Goal: Communication & Community: Answer question/provide support

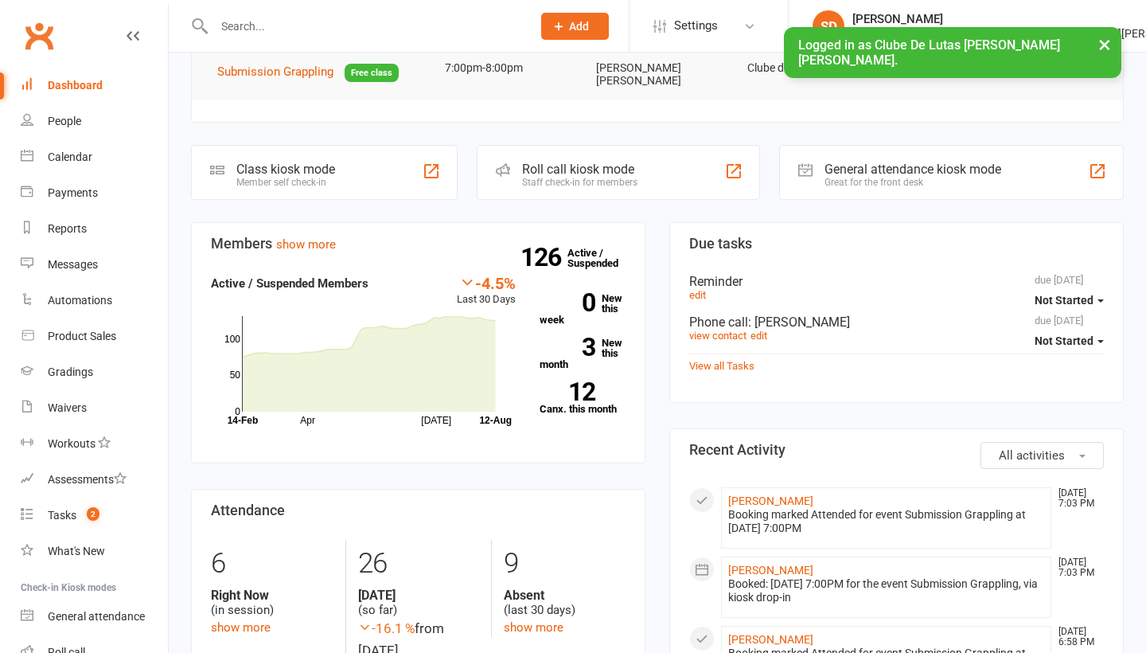
scroll to position [167, 0]
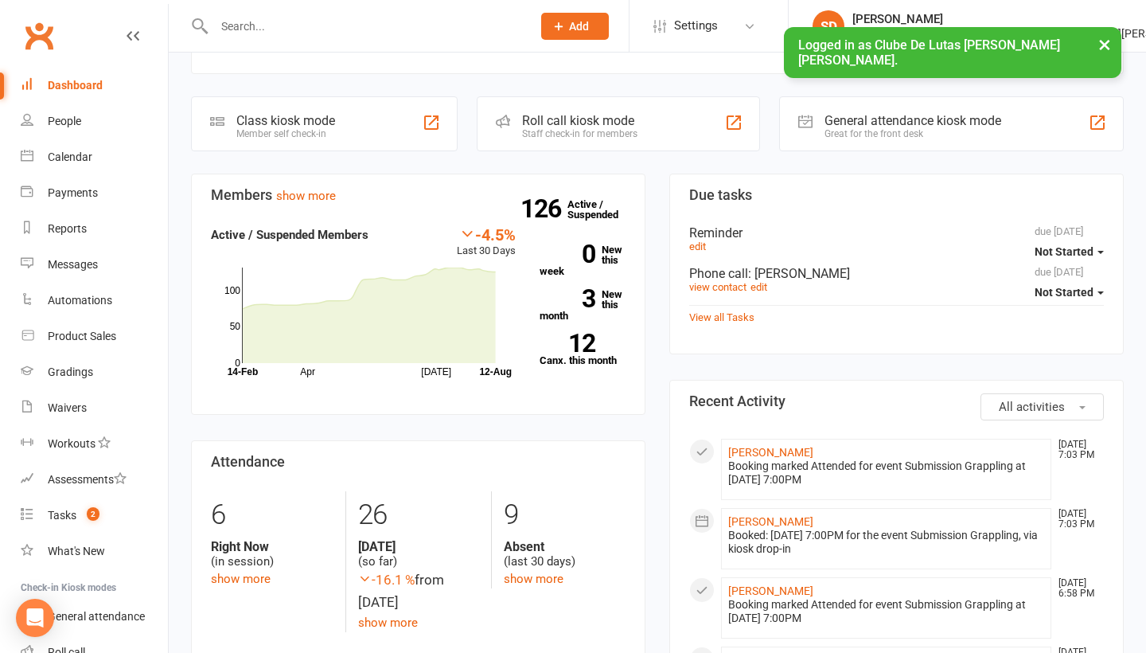
click at [615, 277] on div "126 Active / Suspended 0 New this week 3 New this month 12 Canx. this month" at bounding box center [583, 301] width 110 height 153
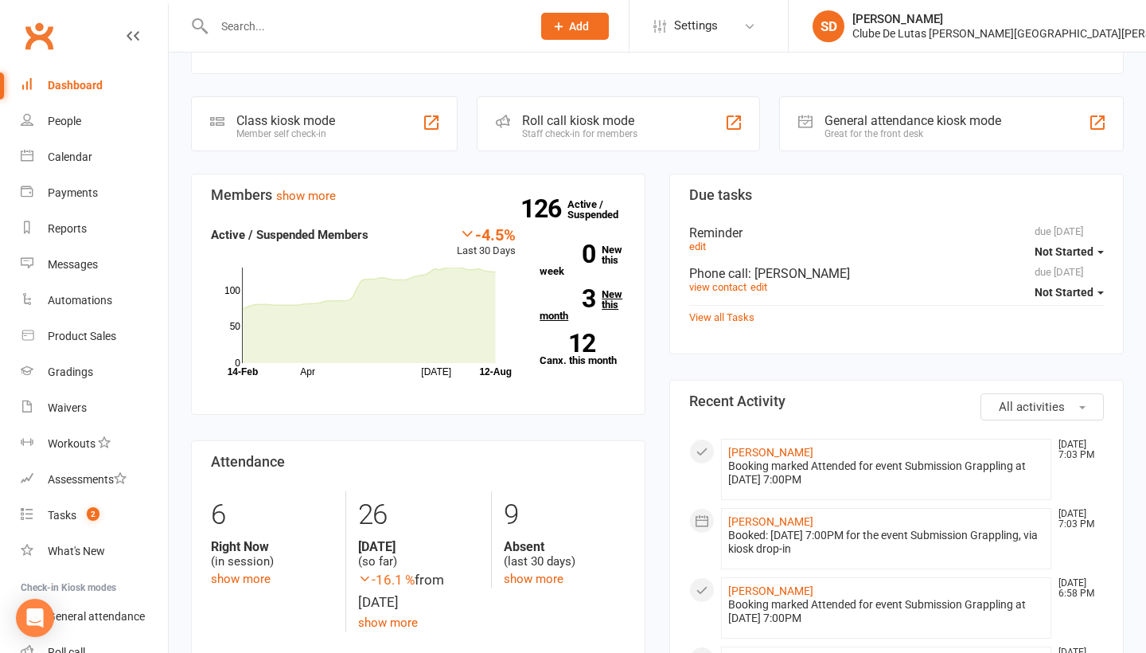
click at [604, 291] on link "3 New this month" at bounding box center [583, 305] width 86 height 32
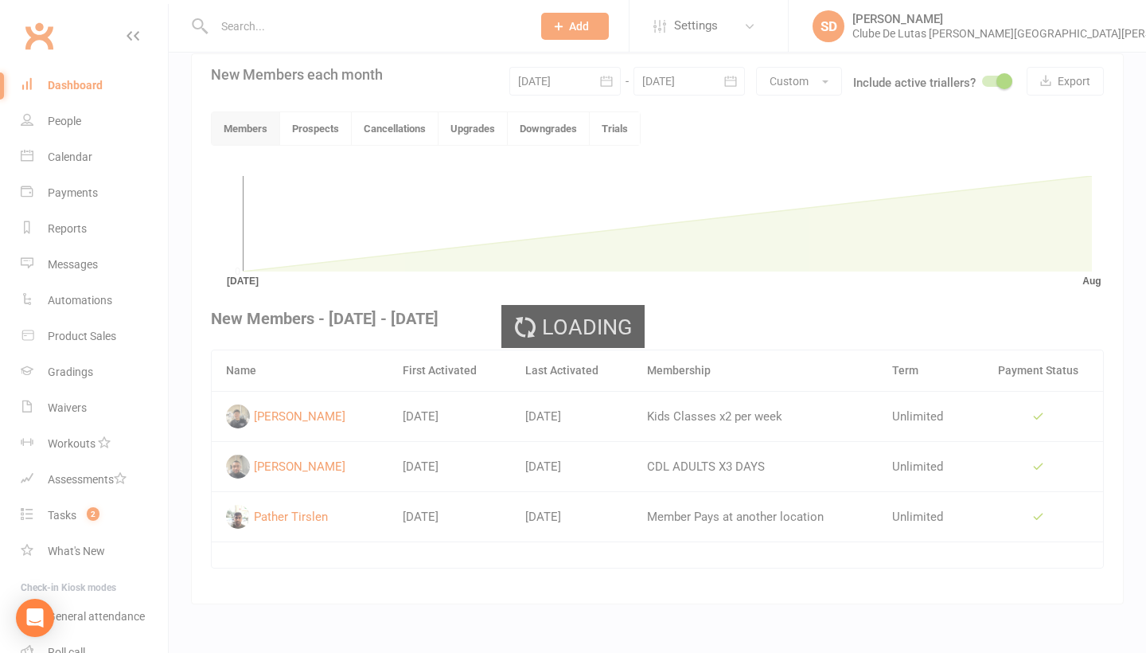
scroll to position [373, 0]
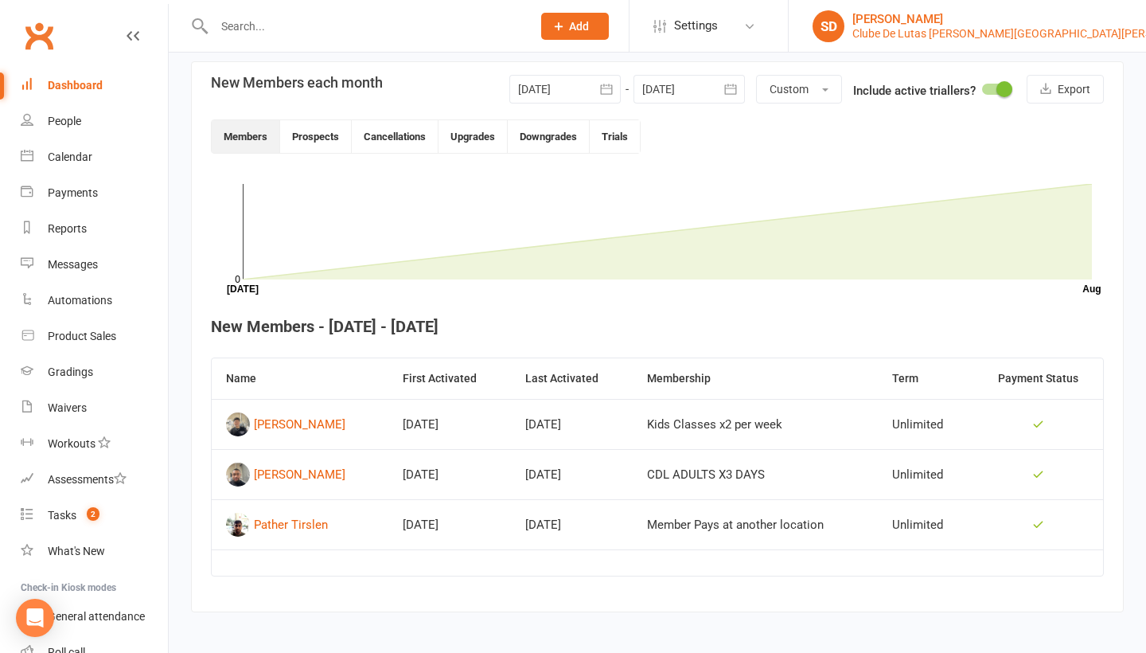
click at [1083, 23] on div "[PERSON_NAME]" at bounding box center [1030, 19] width 354 height 14
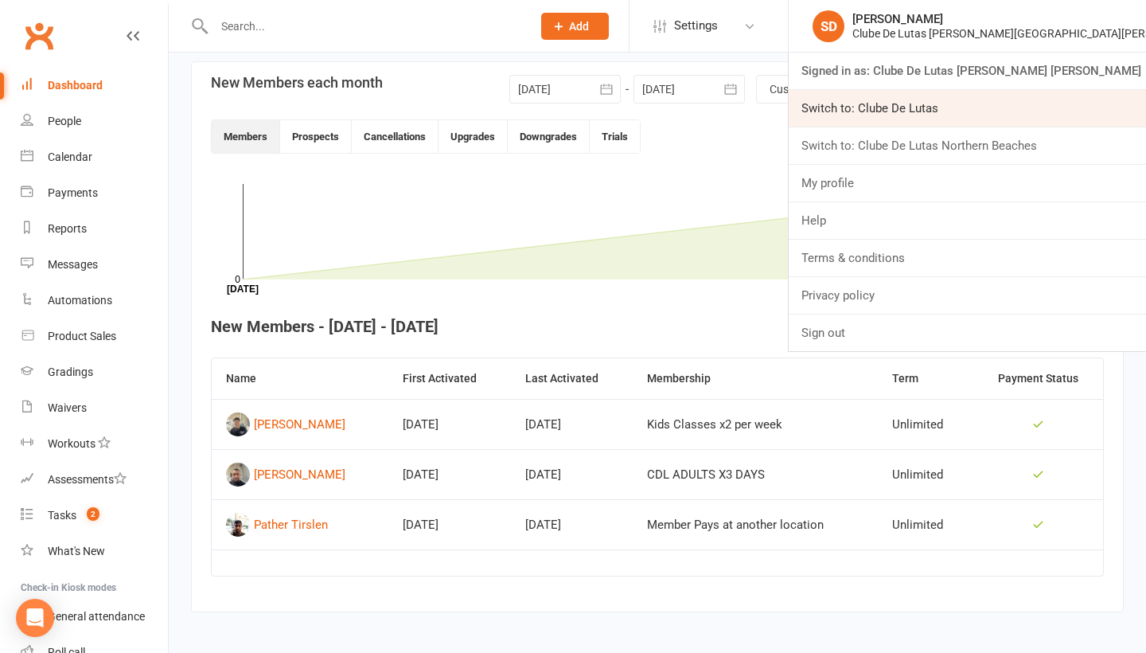
click at [1036, 120] on link "Switch to: Clube De Lutas" at bounding box center [967, 108] width 357 height 37
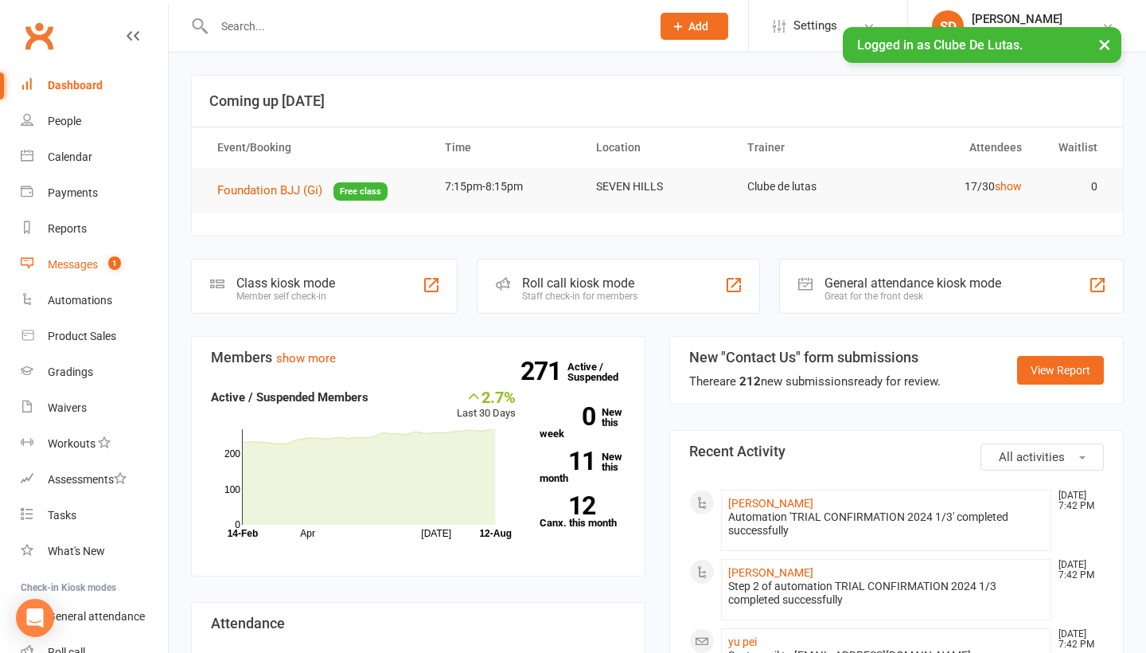
click at [94, 256] on link "Messages 1" at bounding box center [94, 265] width 147 height 36
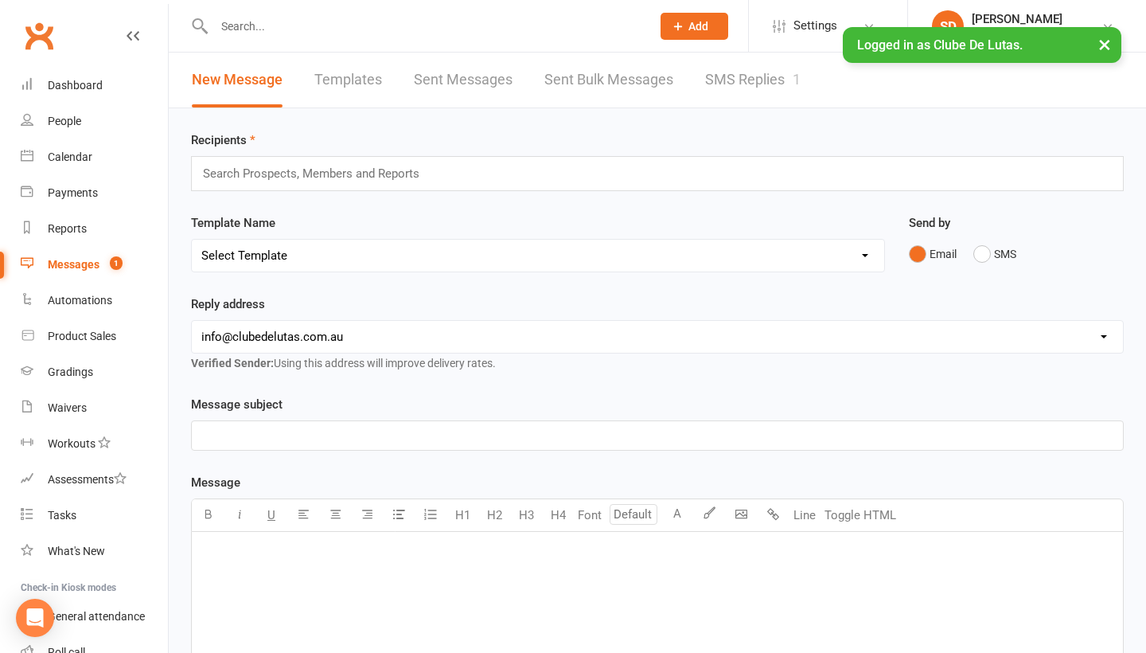
click at [740, 77] on link "SMS Replies 1" at bounding box center [753, 80] width 96 height 55
